Goal: Navigation & Orientation: Find specific page/section

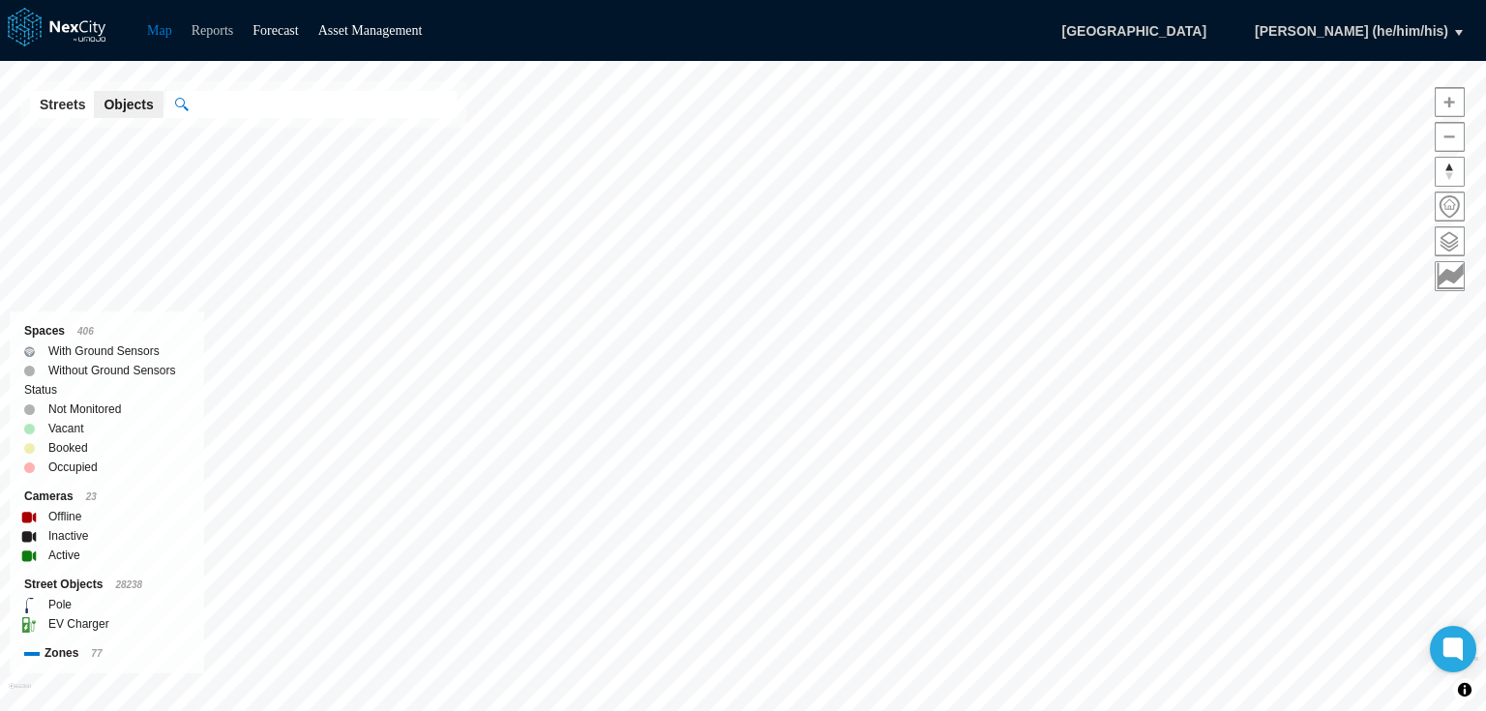
click at [228, 38] on link "Reports" at bounding box center [213, 30] width 43 height 15
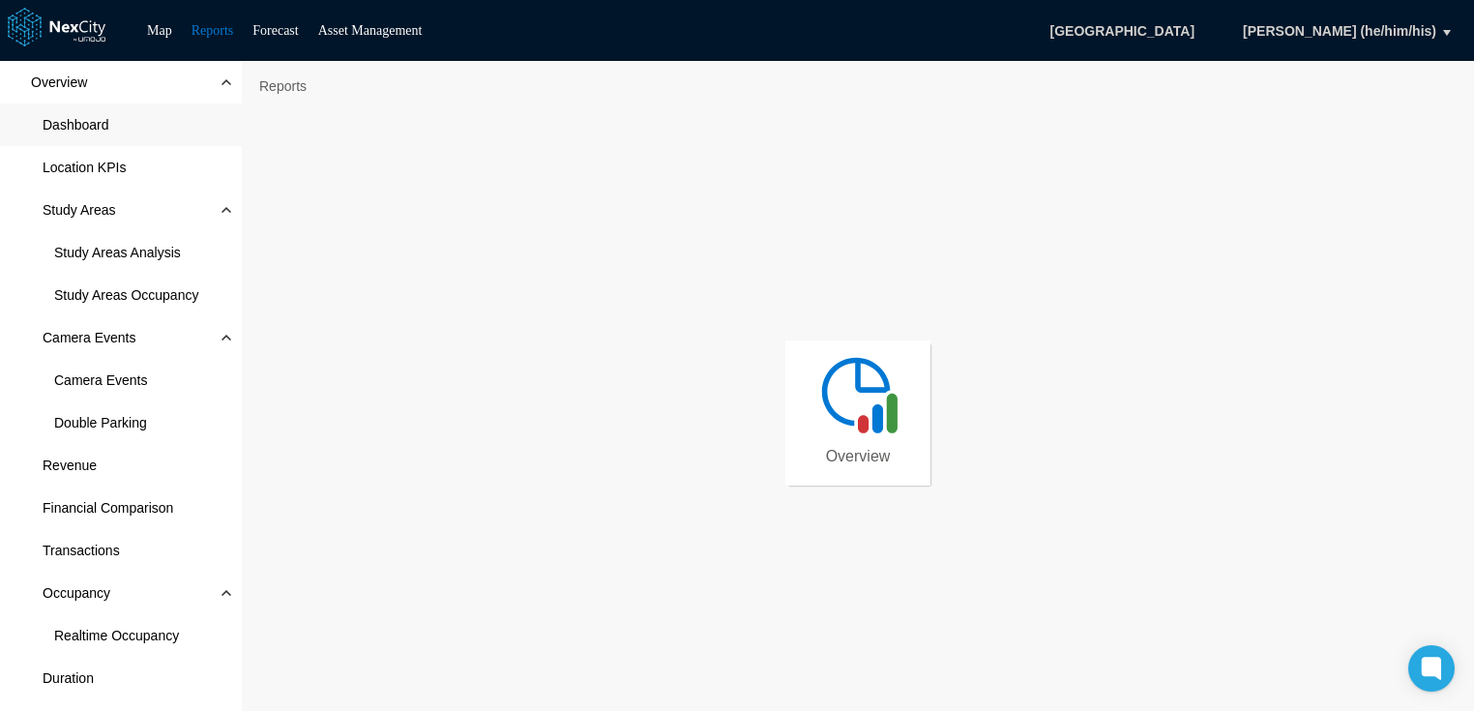
click at [136, 128] on span "Dashboard" at bounding box center [121, 124] width 242 height 43
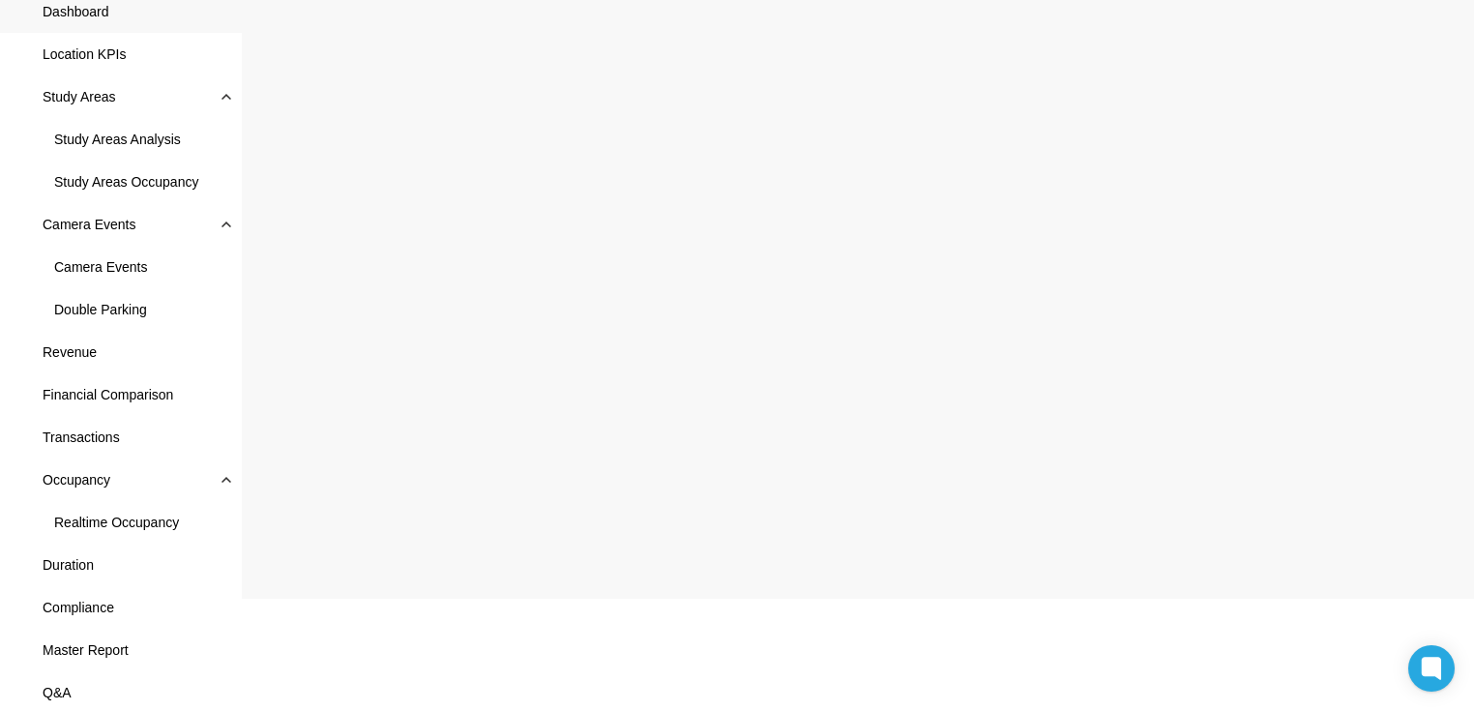
scroll to position [114, 0]
click at [143, 518] on span "Realtime Occupancy" at bounding box center [116, 521] width 125 height 19
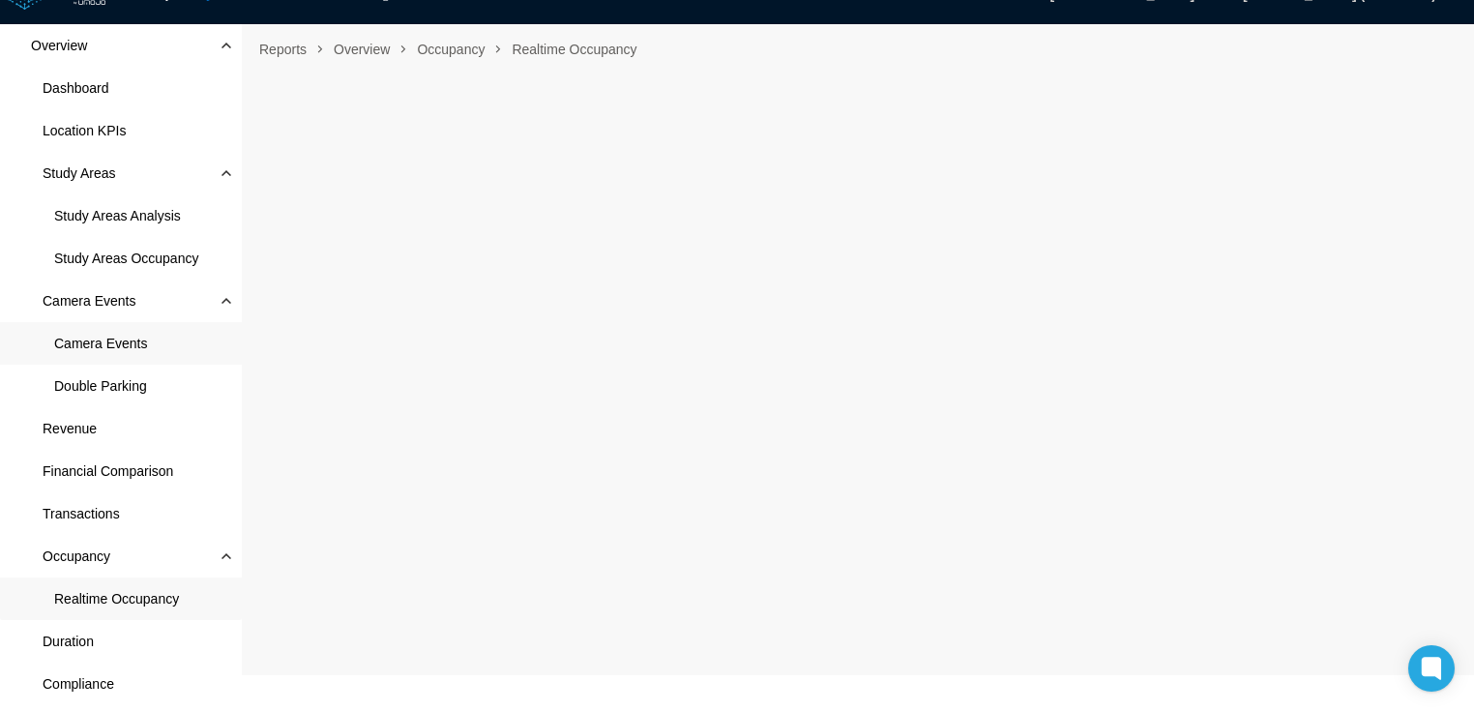
click at [135, 340] on span "Camera Events" at bounding box center [100, 343] width 93 height 19
click at [761, 35] on nav "Reports Overview Camera Events Camera Events" at bounding box center [857, 49] width 1213 height 31
click at [858, 37] on nav "Reports Overview Camera Events Camera Events" at bounding box center [857, 49] width 1213 height 31
click at [938, 39] on nav "Reports Overview Camera Events Camera Events" at bounding box center [857, 49] width 1213 height 31
drag, startPoint x: 1007, startPoint y: 44, endPoint x: 1013, endPoint y: 54, distance: 12.1
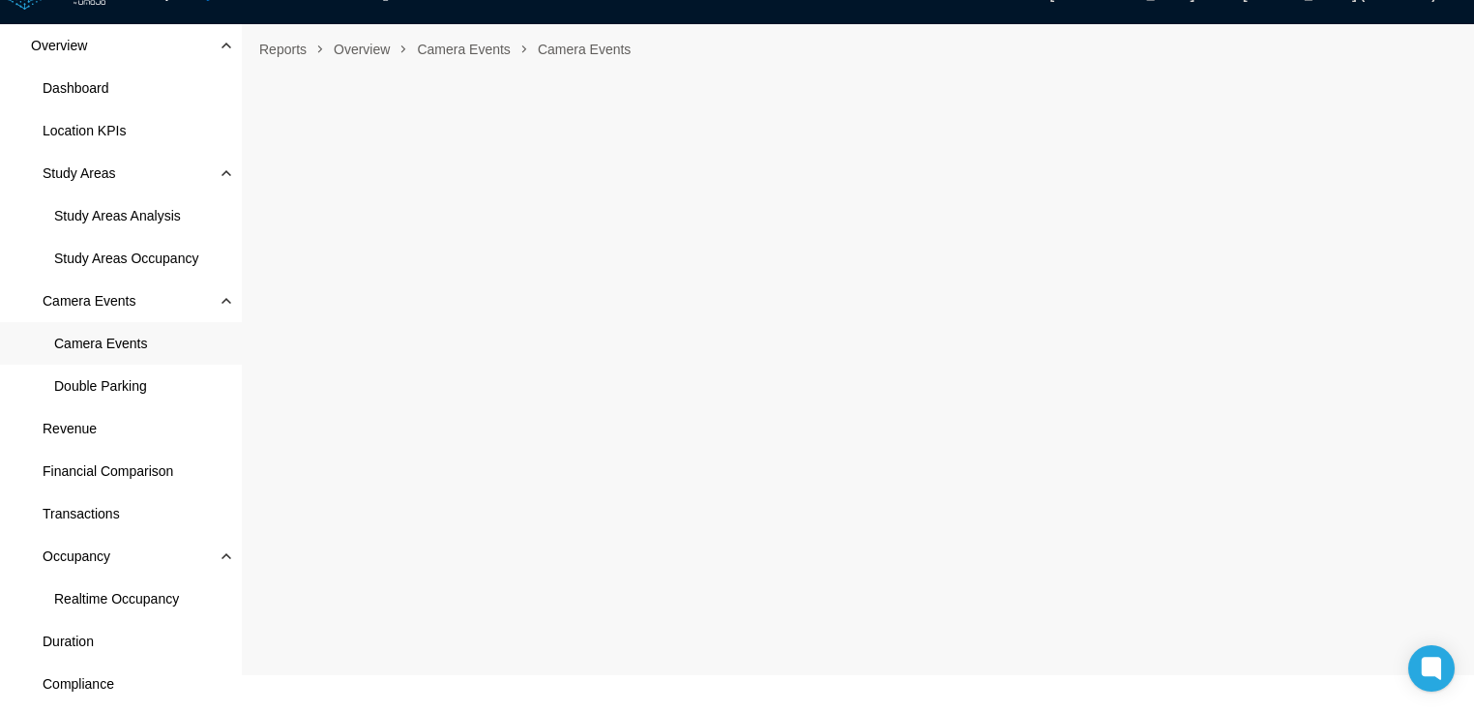
click at [1007, 44] on nav "Reports Overview Camera Events Camera Events" at bounding box center [857, 49] width 1213 height 31
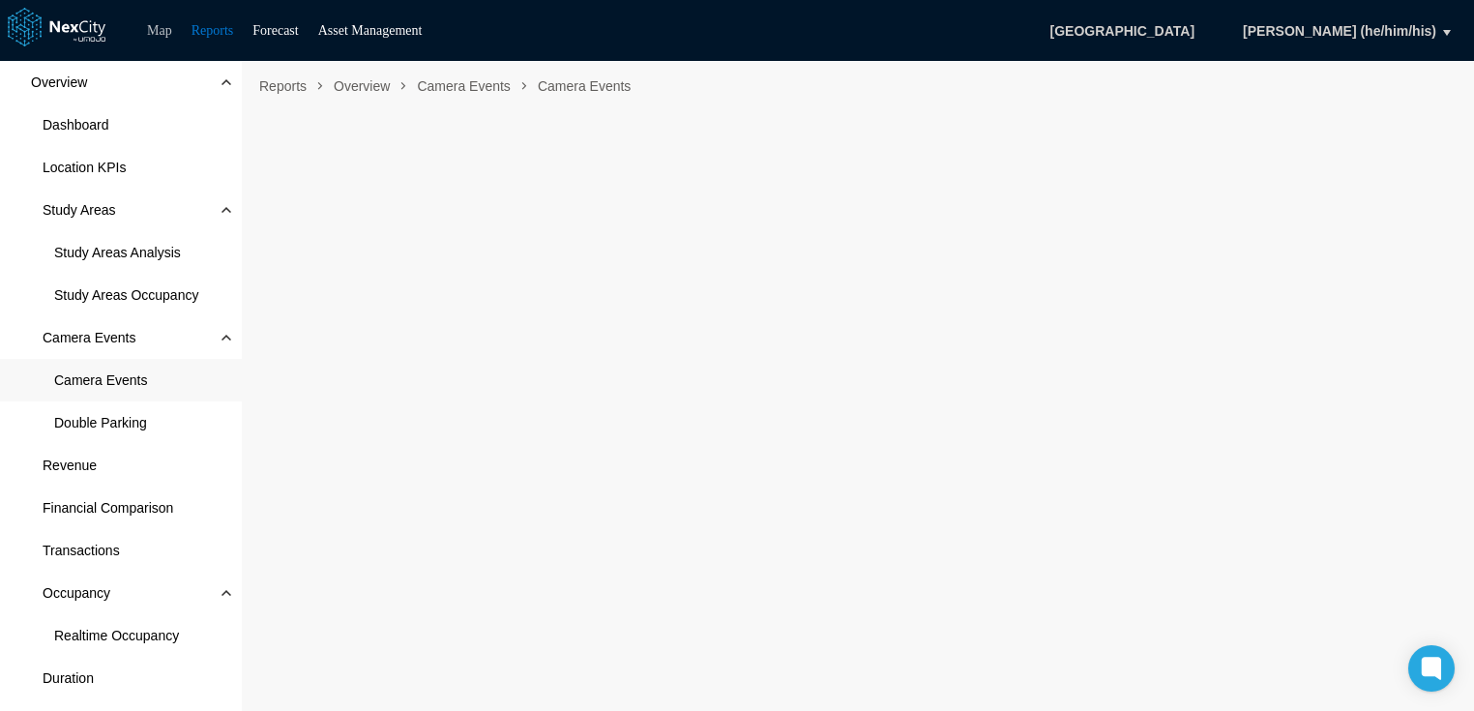
click at [155, 29] on link "Map" at bounding box center [159, 30] width 25 height 15
